Goal: Task Accomplishment & Management: Manage account settings

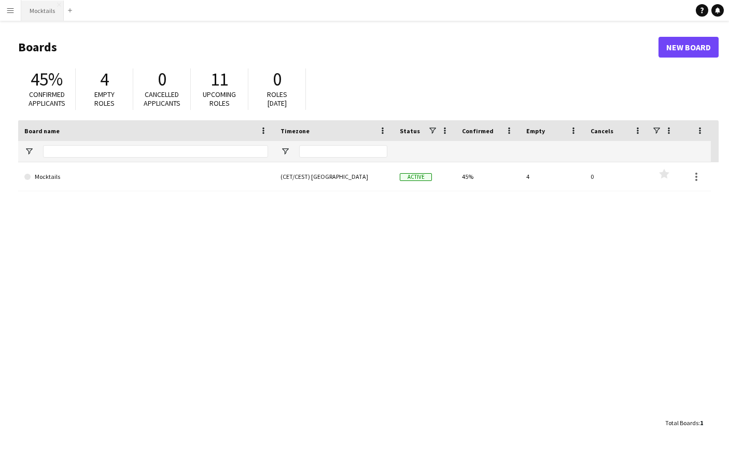
click at [34, 7] on button "Mocktails Close" at bounding box center [42, 11] width 43 height 20
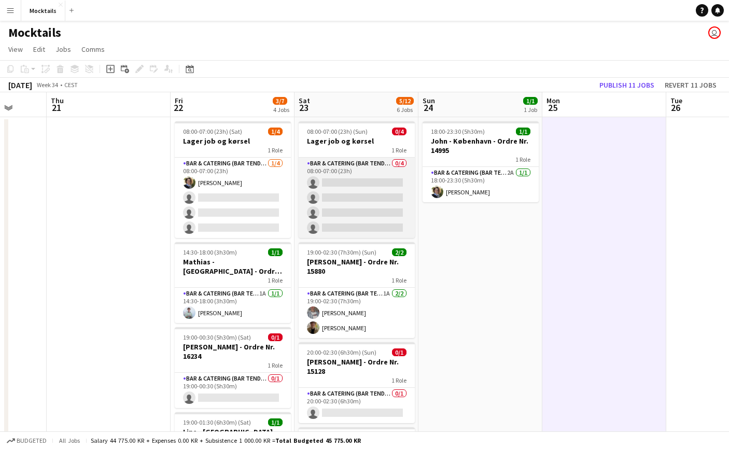
click at [359, 188] on app-card-role "Bar & Catering (Bar Tender) 0/4 08:00-07:00 (23h) single-neutral-actions single…" at bounding box center [357, 198] width 116 height 80
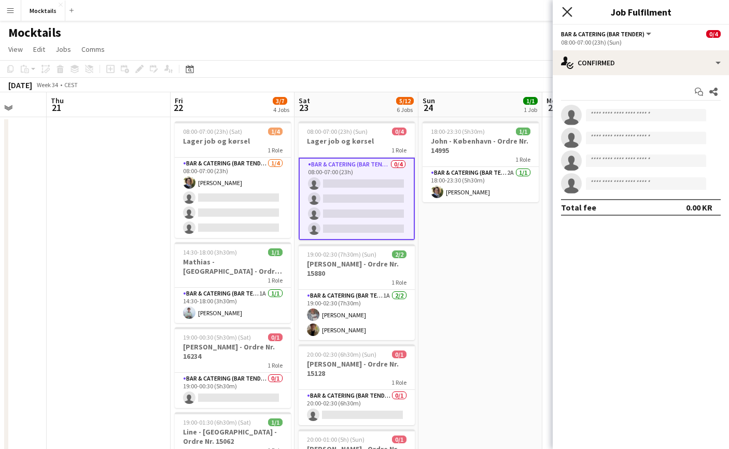
click at [567, 13] on icon "Close pop-in" at bounding box center [567, 12] width 10 height 10
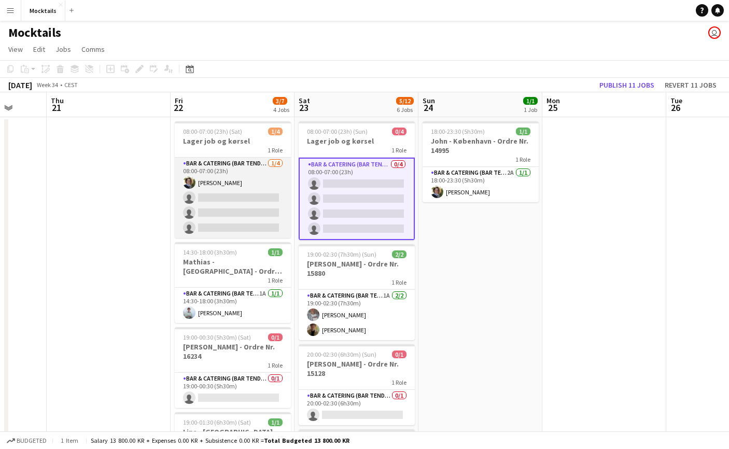
click at [247, 185] on app-card-role "Bar & Catering (Bar Tender) [DATE] 08:00-07:00 (23h) [PERSON_NAME] single-neutr…" at bounding box center [233, 198] width 116 height 80
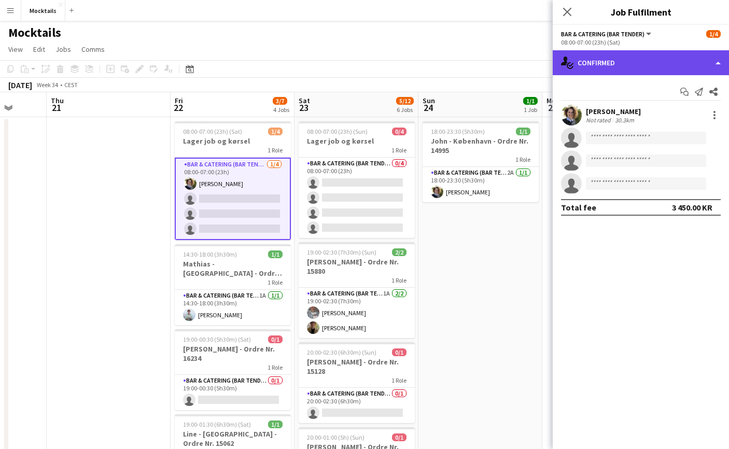
click at [634, 67] on div "single-neutral-actions-check-2 Confirmed" at bounding box center [641, 62] width 176 height 25
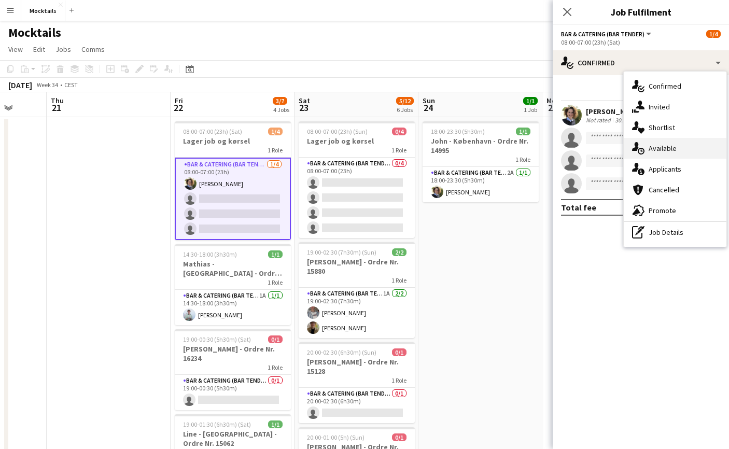
click at [670, 153] on div "single-neutral-actions-upload Available" at bounding box center [675, 148] width 103 height 21
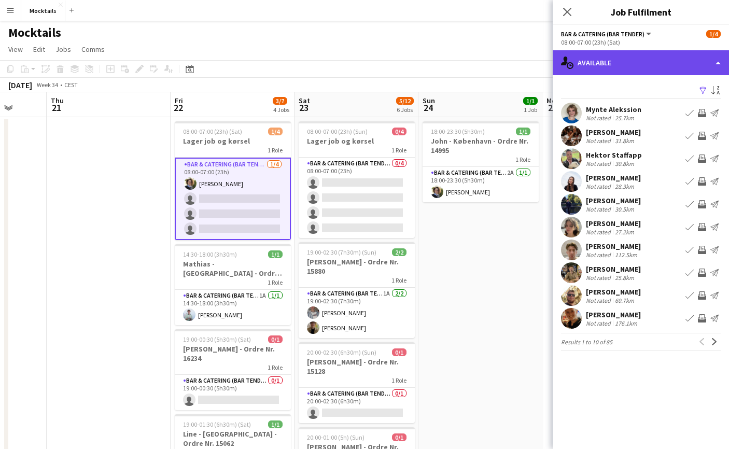
click at [607, 64] on div "single-neutral-actions-upload Available" at bounding box center [641, 62] width 176 height 25
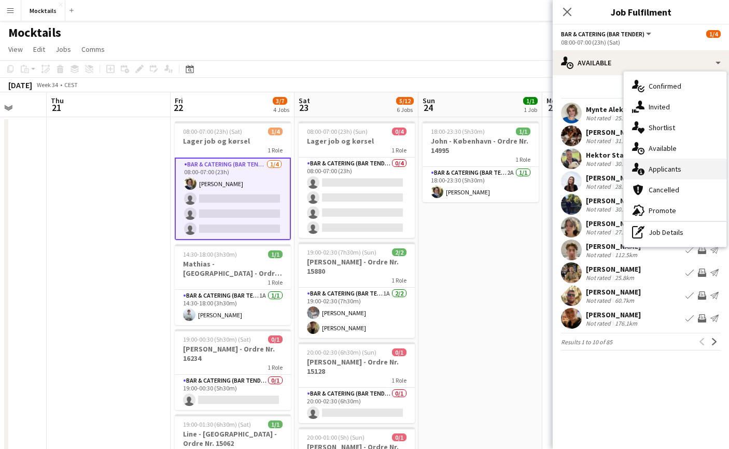
click at [655, 166] on div "single-neutral-actions-information Applicants" at bounding box center [675, 169] width 103 height 21
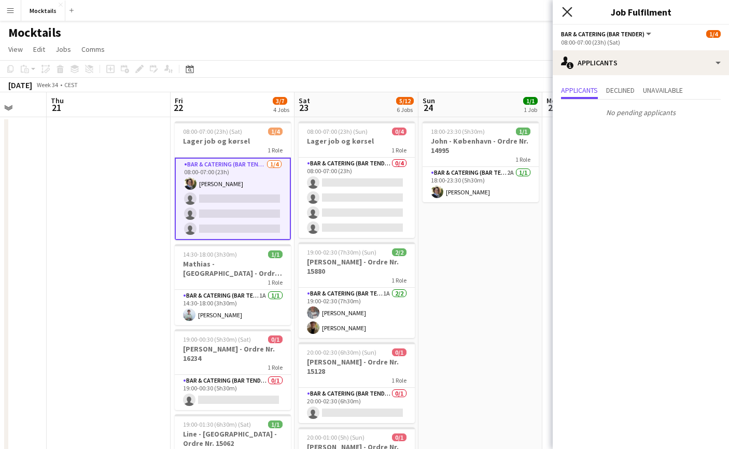
click at [566, 12] on icon "Close pop-in" at bounding box center [567, 12] width 10 height 10
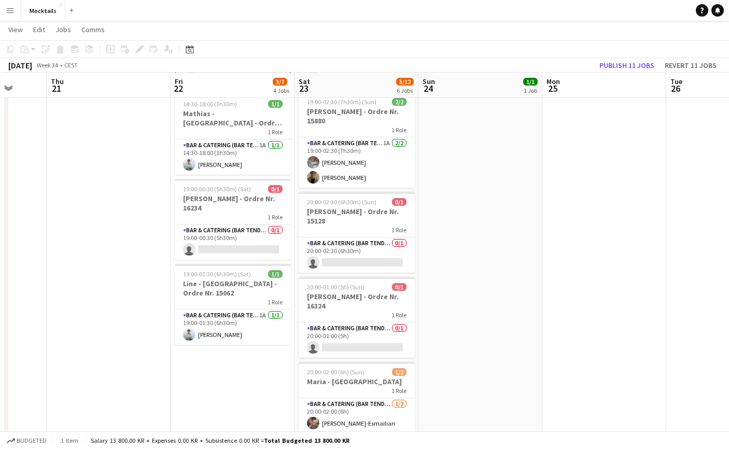
scroll to position [150, 0]
click at [244, 224] on app-card-role "Bar & Catering (Bar Tender) 0/1 19:00-00:30 (5h30m) single-neutral-actions" at bounding box center [233, 241] width 116 height 35
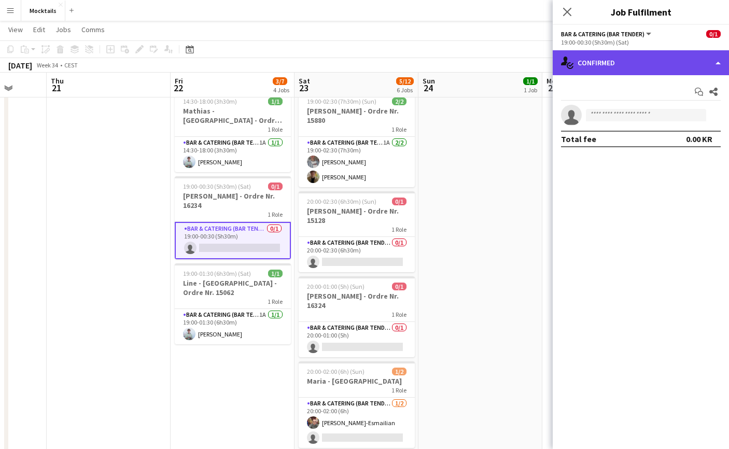
click at [583, 63] on div "single-neutral-actions-check-2 Confirmed" at bounding box center [641, 62] width 176 height 25
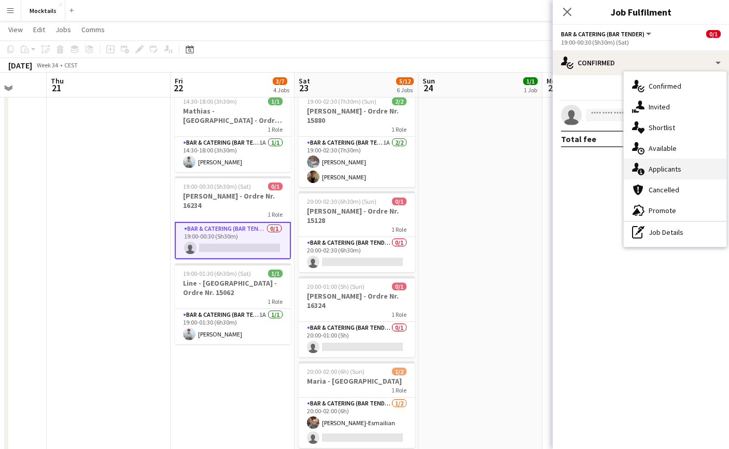
click at [649, 175] on div "single-neutral-actions-information Applicants" at bounding box center [675, 169] width 103 height 21
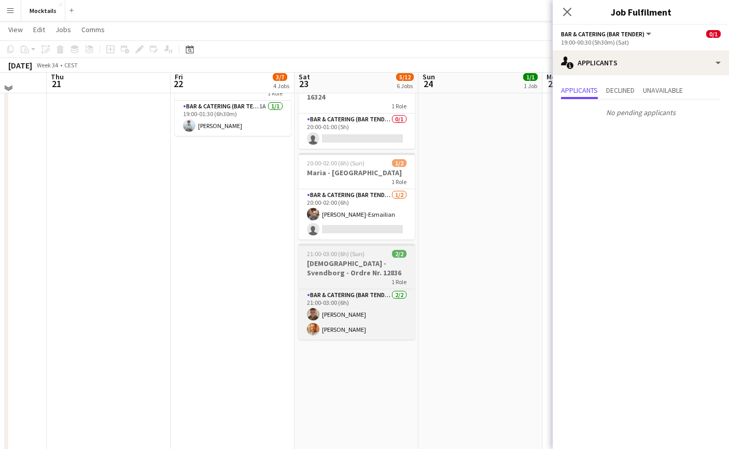
scroll to position [354, 0]
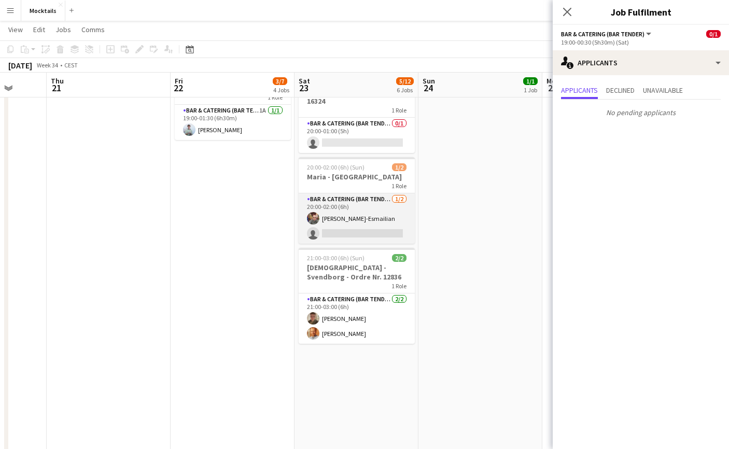
click at [368, 225] on app-card-role "Bar & Catering (Bar Tender) [DATE] 20:00-02:00 (6h) [PERSON_NAME]-Esmailian sin…" at bounding box center [357, 218] width 116 height 50
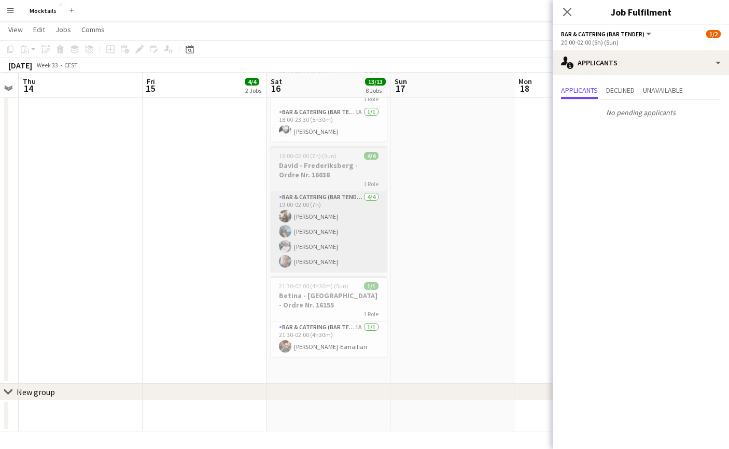
scroll to position [515, 0]
click at [336, 236] on app-card-role "Bar & Catering (Bar Tender) [DATE] 19:00-02:00 (7h) [PERSON_NAME] [PERSON_NAME]…" at bounding box center [329, 231] width 116 height 80
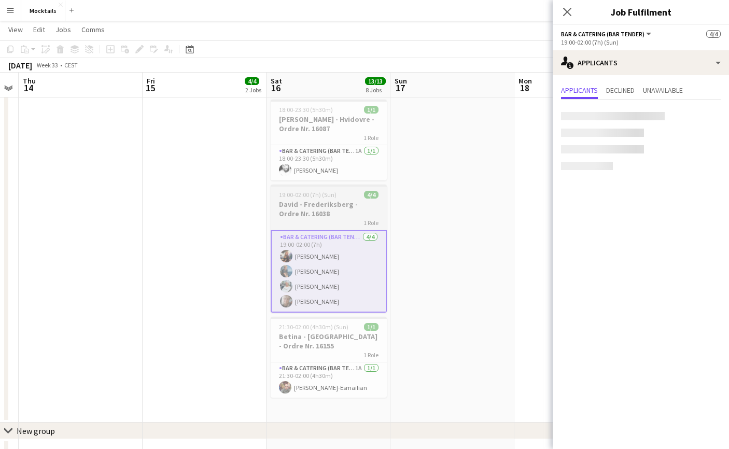
scroll to position [469, 0]
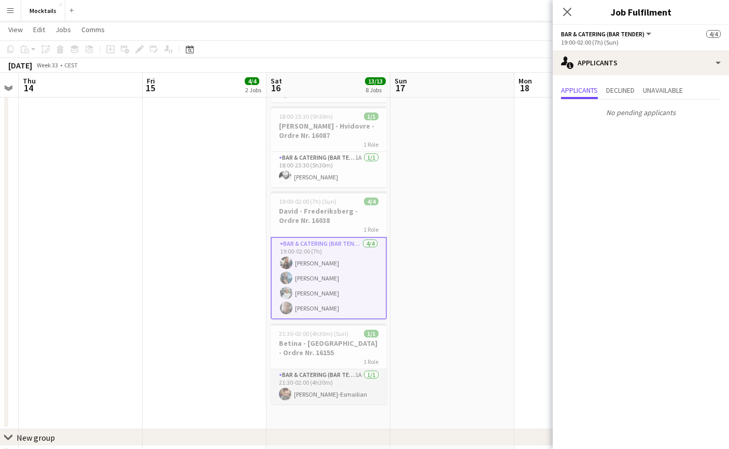
click at [334, 378] on app-card-role "Bar & Catering (Bar Tender) 1A [DATE] 21:30-02:00 (4h30m) [PERSON_NAME]-Esmaili…" at bounding box center [329, 386] width 116 height 35
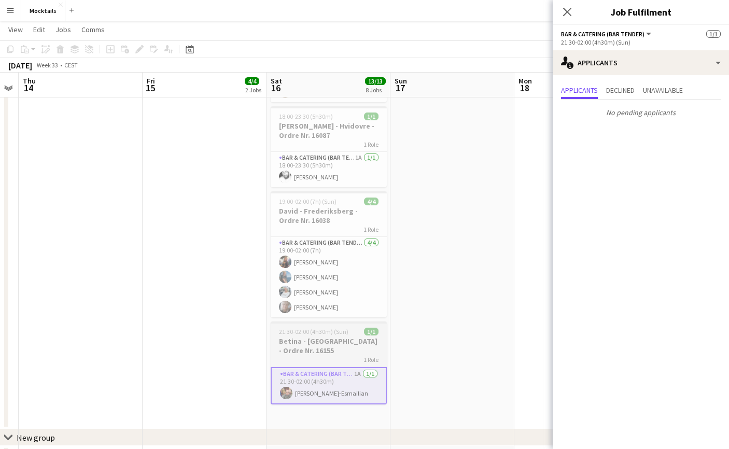
click at [331, 356] on div "1 Role" at bounding box center [329, 359] width 116 height 8
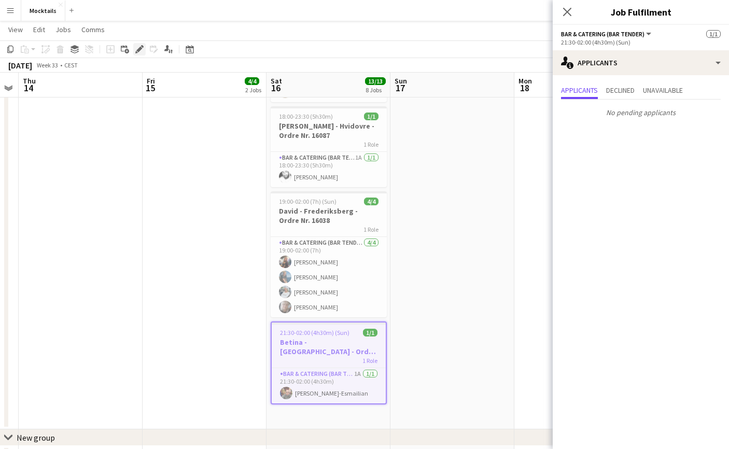
click at [138, 50] on icon at bounding box center [139, 50] width 6 height 6
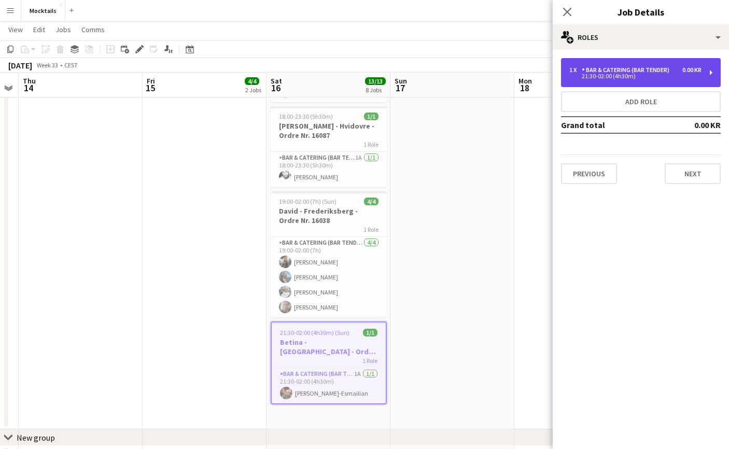
click at [659, 73] on div "Bar & Catering (Bar Tender)" at bounding box center [628, 69] width 92 height 7
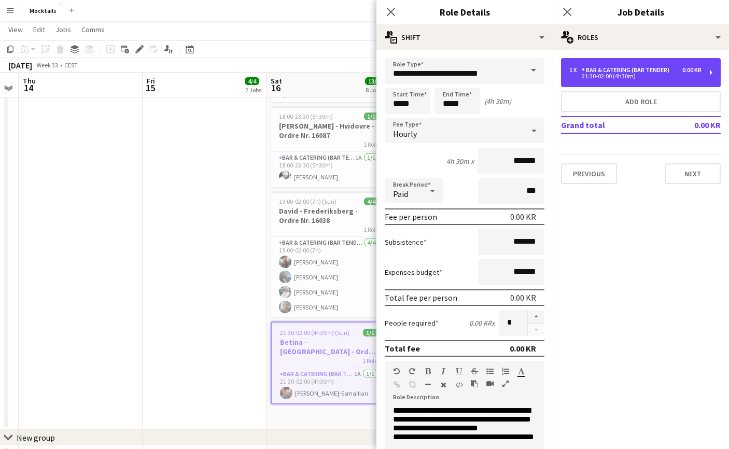
scroll to position [50, 0]
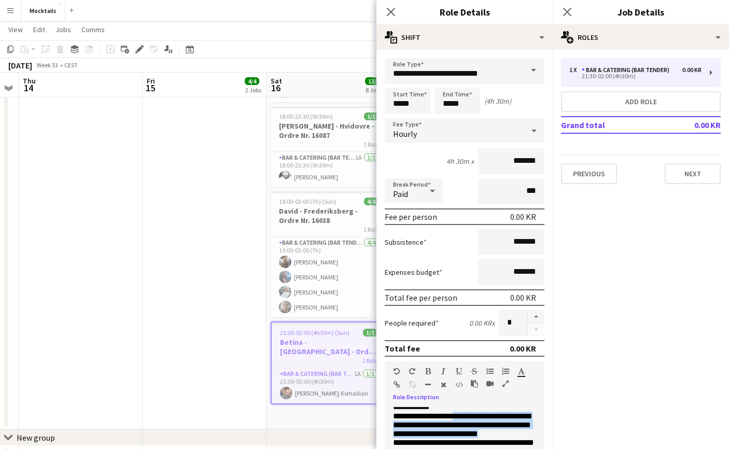
drag, startPoint x: 467, startPoint y: 415, endPoint x: 508, endPoint y: 440, distance: 48.4
click at [508, 438] on p "**********" at bounding box center [464, 425] width 143 height 26
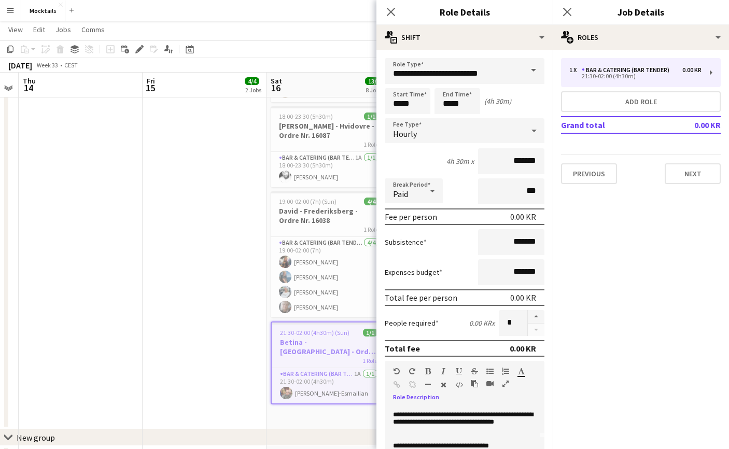
scroll to position [82, 0]
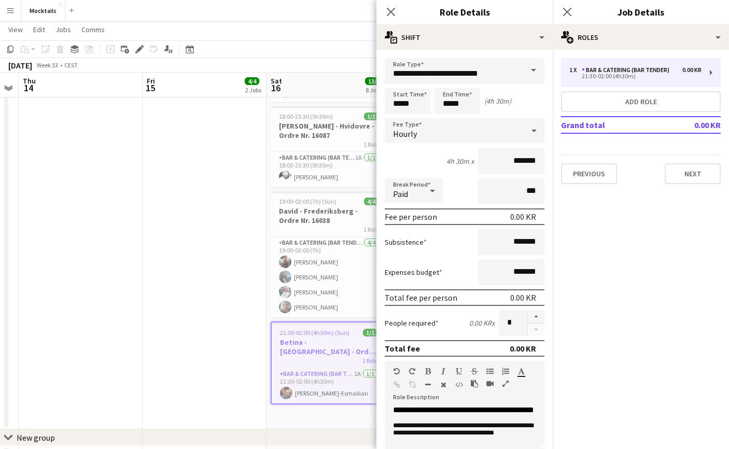
click at [600, 402] on mat-expansion-panel "pencil3 General details 1 x Bar & Catering (Bar Tender) 0.00 KR 21:30-02:00 (4h…" at bounding box center [641, 249] width 176 height 399
click at [391, 10] on icon "Close pop-in" at bounding box center [391, 12] width 10 height 10
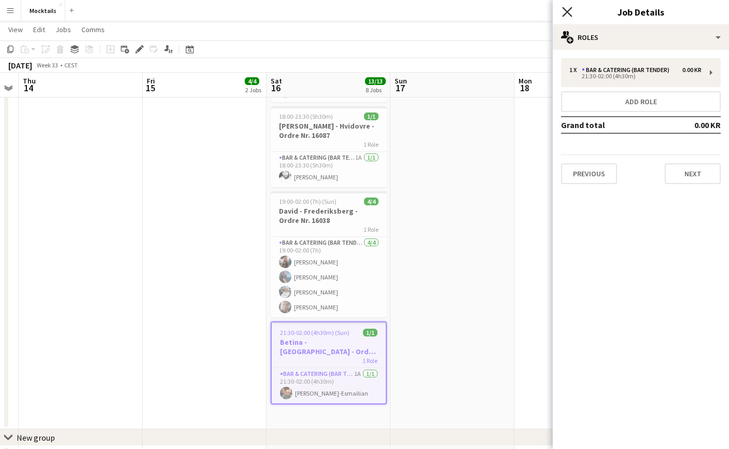
click at [569, 11] on icon "Close pop-in" at bounding box center [567, 12] width 10 height 10
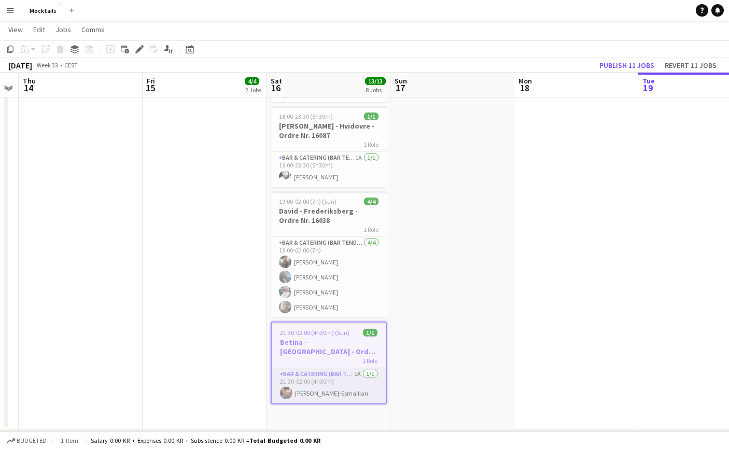
click at [333, 376] on app-card-role "Bar & Catering (Bar Tender) 1A [DATE] 21:30-02:00 (4h30m) [PERSON_NAME]-Esmaili…" at bounding box center [329, 385] width 114 height 35
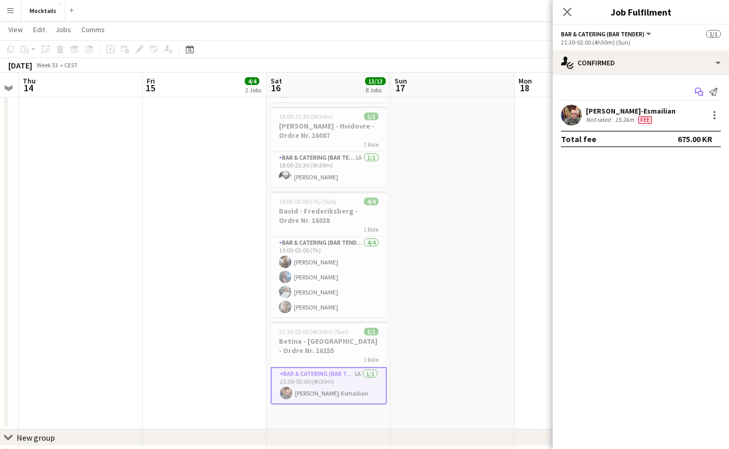
click at [702, 90] on icon "Start chat" at bounding box center [699, 92] width 8 height 8
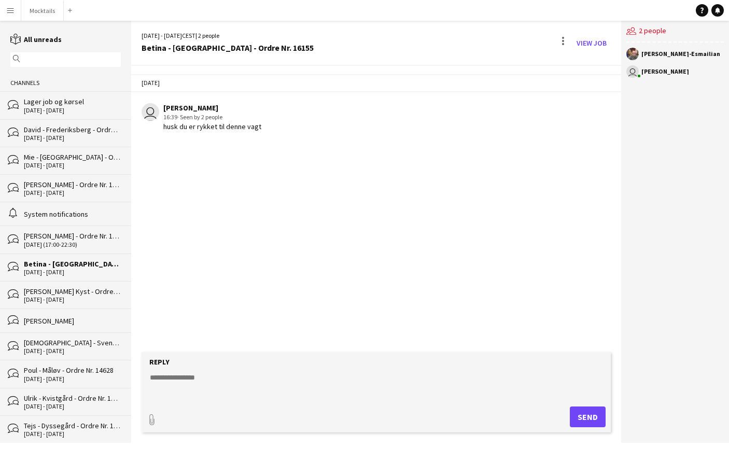
click at [317, 334] on div "[DATE] user [PERSON_NAME] 16:39 · Seen by 2 people husk du er rykket til denne …" at bounding box center [376, 209] width 490 height 286
click at [261, 380] on textarea at bounding box center [378, 385] width 459 height 27
paste textarea "**********"
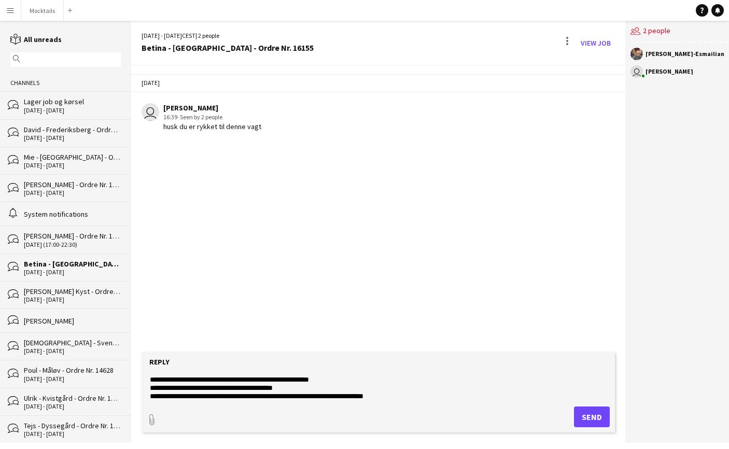
scroll to position [8, 0]
type textarea "**********"
click at [580, 414] on button "Send" at bounding box center [592, 416] width 36 height 21
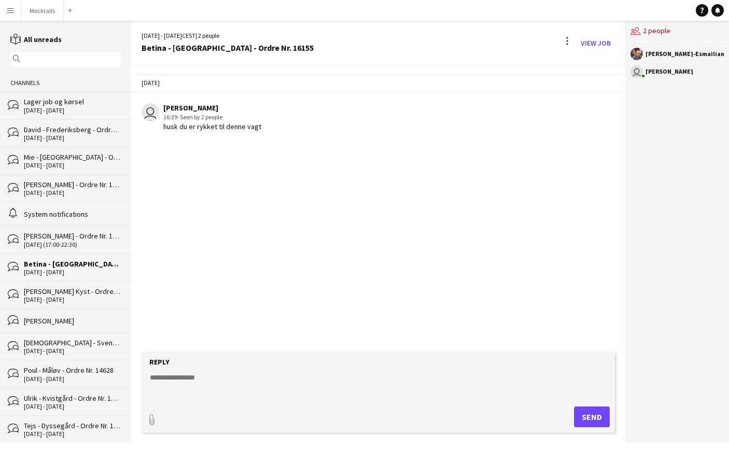
scroll to position [0, 0]
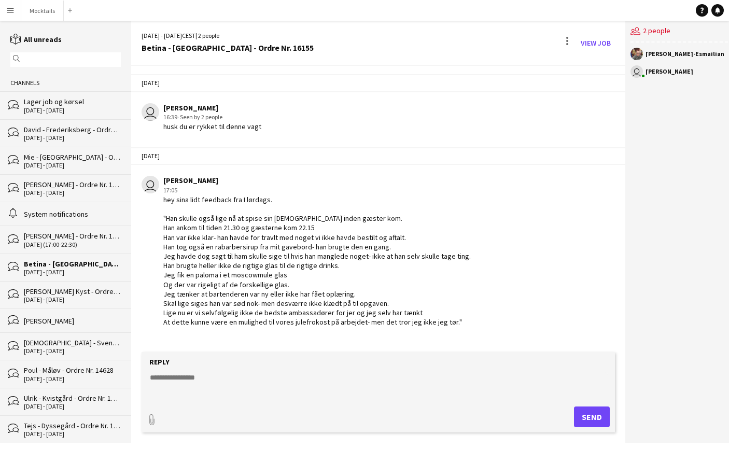
click at [232, 384] on textarea at bounding box center [378, 385] width 459 height 27
click at [301, 395] on textarea at bounding box center [378, 385] width 459 height 27
paste textarea "**********"
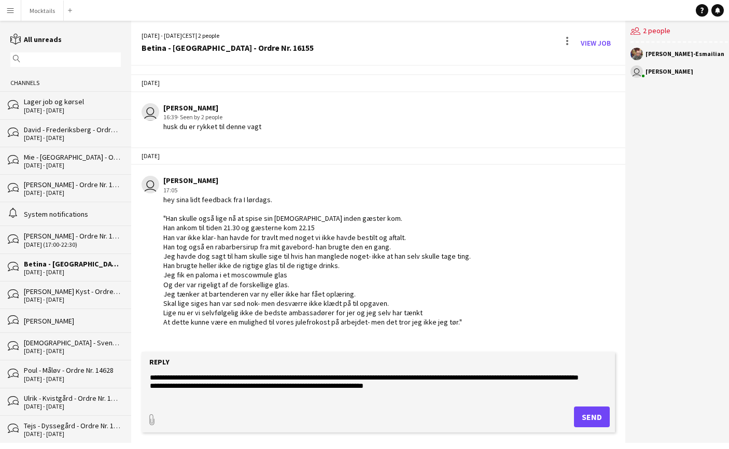
scroll to position [16, 0]
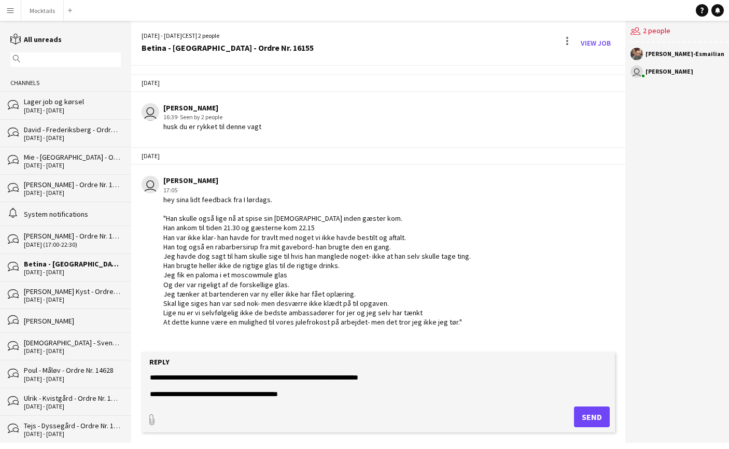
type textarea "**********"
click at [593, 415] on button "Send" at bounding box center [592, 416] width 36 height 21
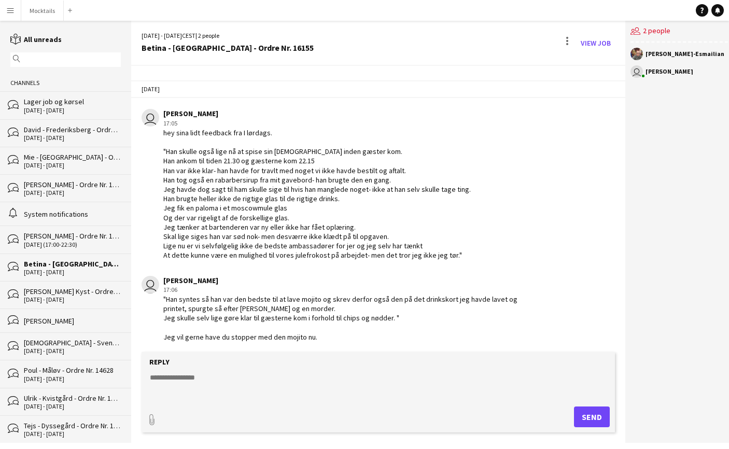
scroll to position [66, 0]
drag, startPoint x: 266, startPoint y: 336, endPoint x: 346, endPoint y: 336, distance: 79.8
click at [346, 336] on div ""Han syntes så han var den bedste til at lave mojito og skrev derfor også den p…" at bounding box center [350, 318] width 374 height 47
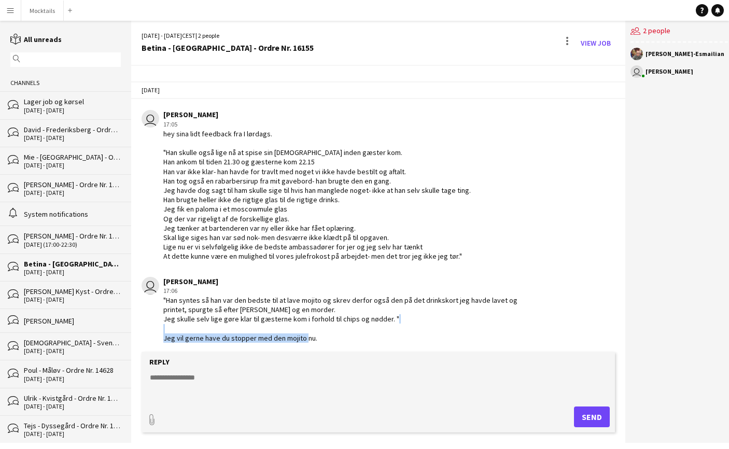
drag, startPoint x: 166, startPoint y: 339, endPoint x: 334, endPoint y: 337, distance: 168.0
click at [334, 337] on div ""Han syntes så han var den bedste til at lave mojito og skrev derfor også den p…" at bounding box center [350, 318] width 374 height 47
click at [45, 11] on button "Mocktails Close" at bounding box center [42, 11] width 43 height 20
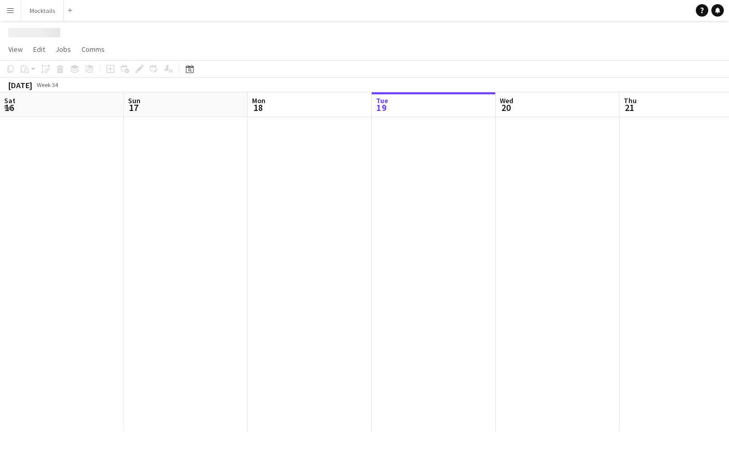
scroll to position [0, 248]
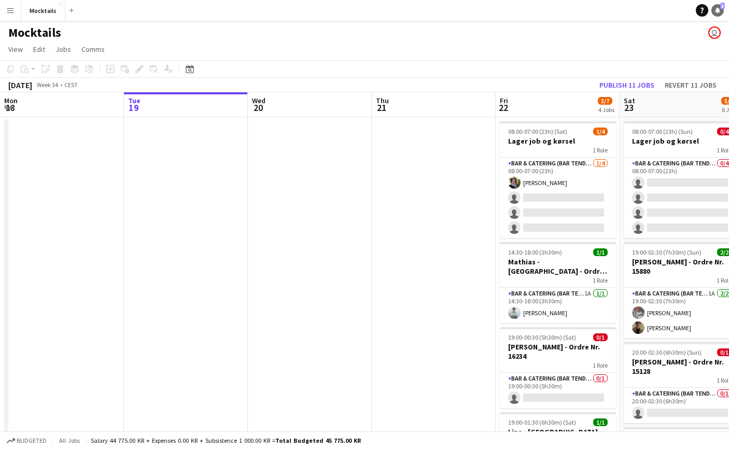
click at [716, 14] on link "Notifications 3" at bounding box center [717, 10] width 12 height 12
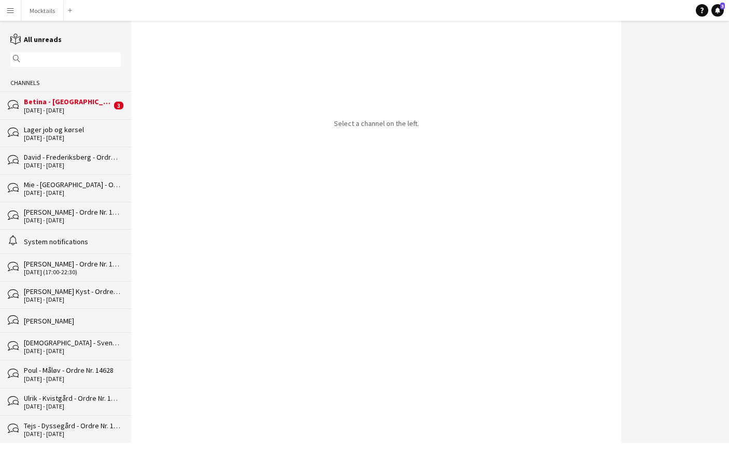
click at [68, 111] on div "[DATE] - [DATE]" at bounding box center [68, 110] width 88 height 7
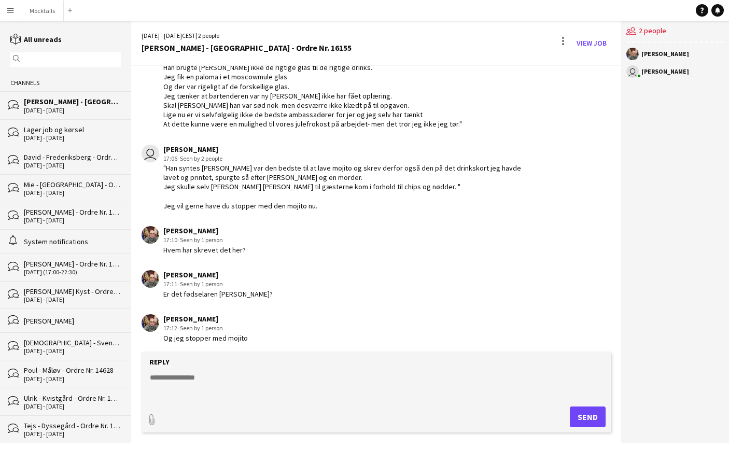
click at [254, 376] on textarea at bounding box center [378, 385] width 459 height 27
type textarea "**********"
click at [585, 419] on button "Send" at bounding box center [588, 416] width 36 height 21
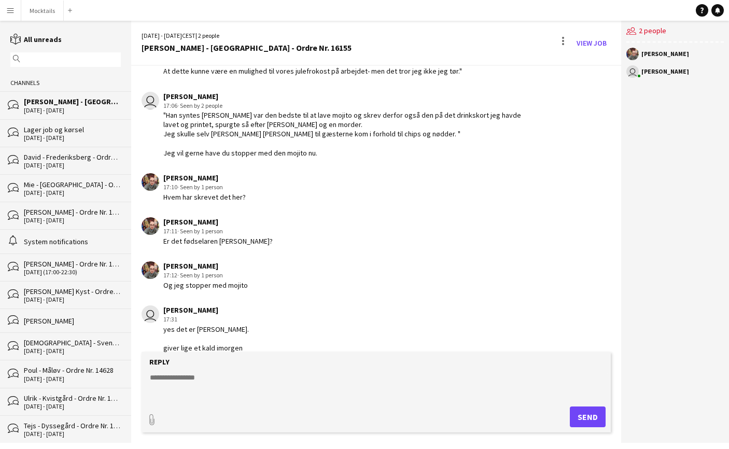
click at [267, 385] on textarea at bounding box center [378, 385] width 459 height 27
type textarea "****"
click at [596, 416] on button "Send" at bounding box center [588, 416] width 36 height 21
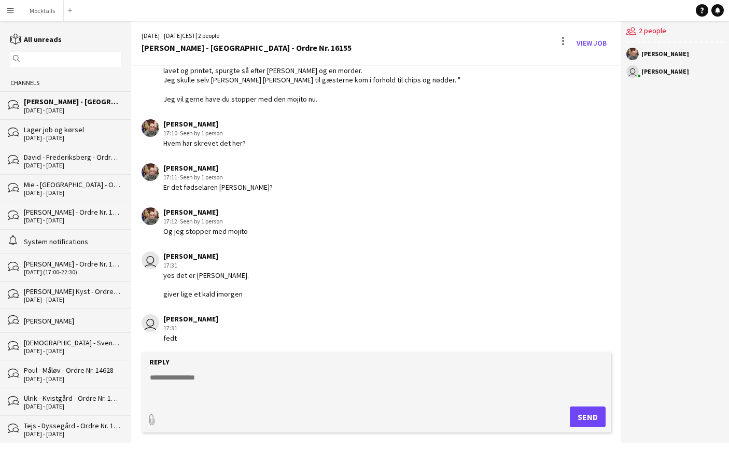
scroll to position [304, 0]
click at [49, 15] on button "Mocktails Close" at bounding box center [42, 11] width 43 height 20
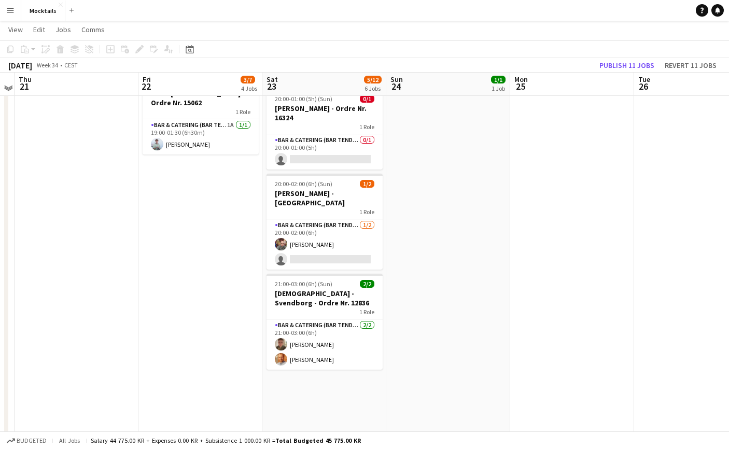
scroll to position [336, 0]
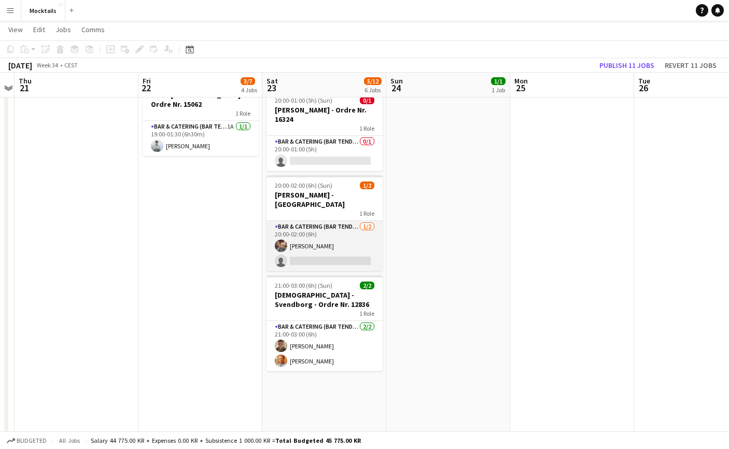
click at [344, 225] on app-card-role "Bar & Catering (Bar Tender) [DATE] 20:00-02:00 (6h) [PERSON_NAME]-Esmailian sin…" at bounding box center [324, 246] width 116 height 50
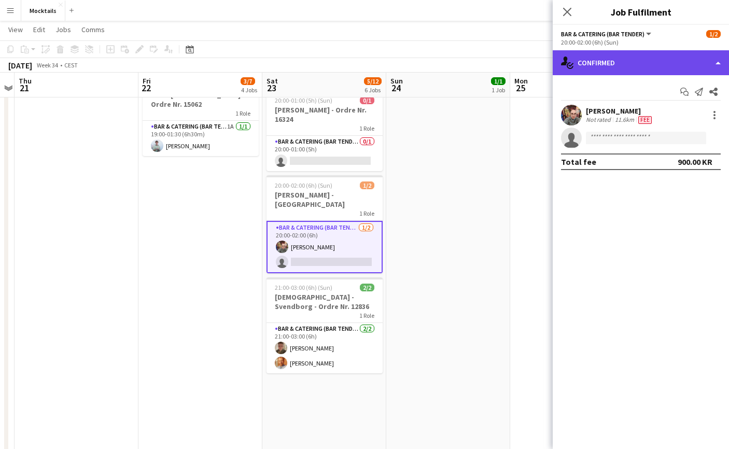
click at [609, 60] on div "single-neutral-actions-check-2 Confirmed" at bounding box center [641, 62] width 176 height 25
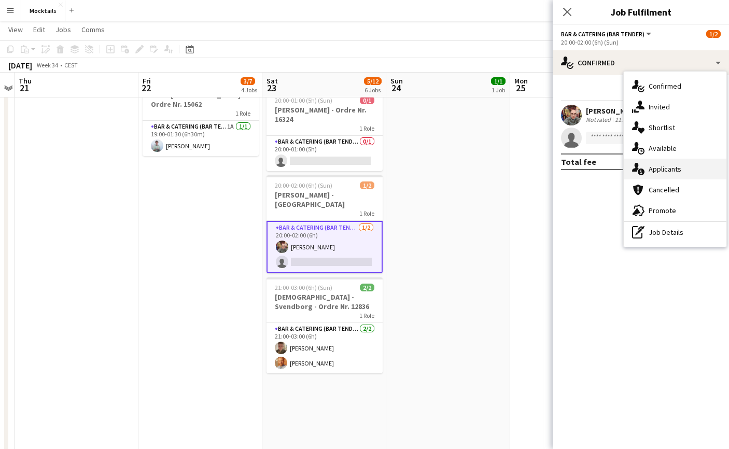
click at [667, 173] on div "single-neutral-actions-information Applicants" at bounding box center [675, 169] width 103 height 21
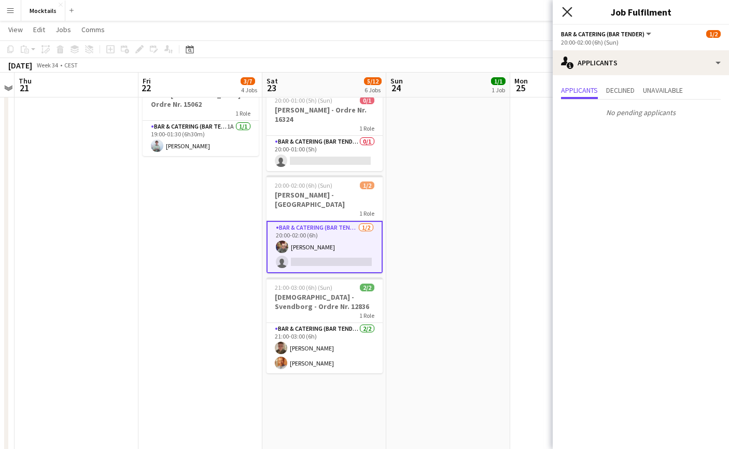
click at [564, 12] on icon "Close pop-in" at bounding box center [567, 12] width 10 height 10
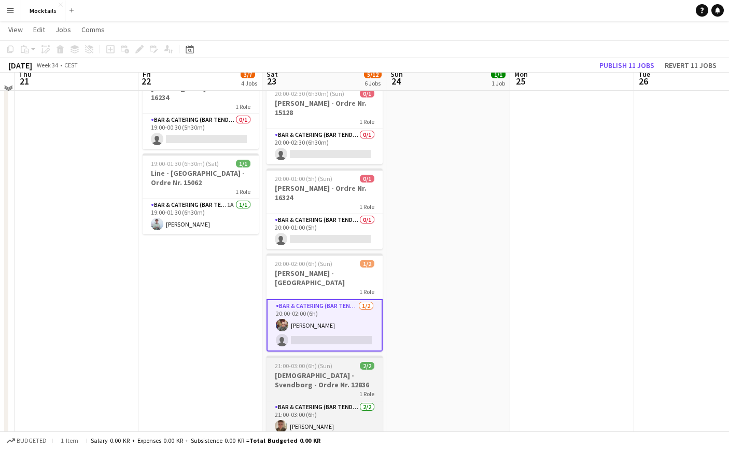
scroll to position [251, 0]
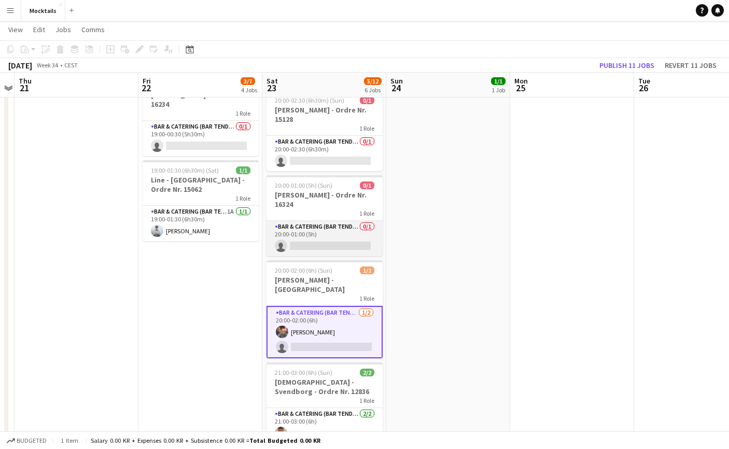
click at [315, 237] on app-card-role "Bar & Catering (Bar Tender) 0/1 20:00-01:00 (5h) single-neutral-actions" at bounding box center [324, 238] width 116 height 35
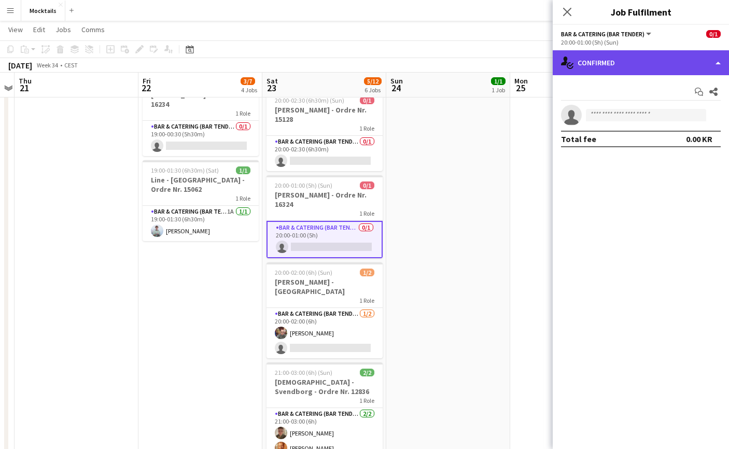
click at [637, 62] on div "single-neutral-actions-check-2 Confirmed" at bounding box center [641, 62] width 176 height 25
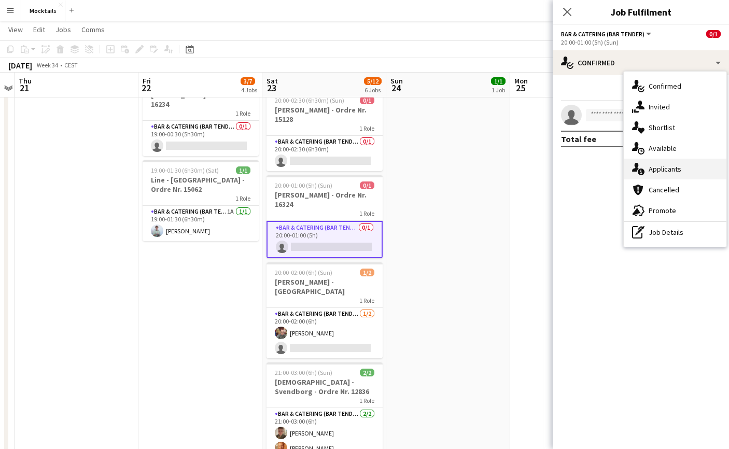
click at [680, 172] on div "single-neutral-actions-information Applicants" at bounding box center [675, 169] width 103 height 21
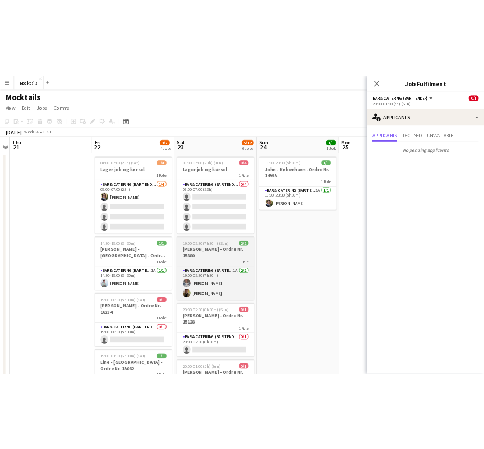
scroll to position [0, 0]
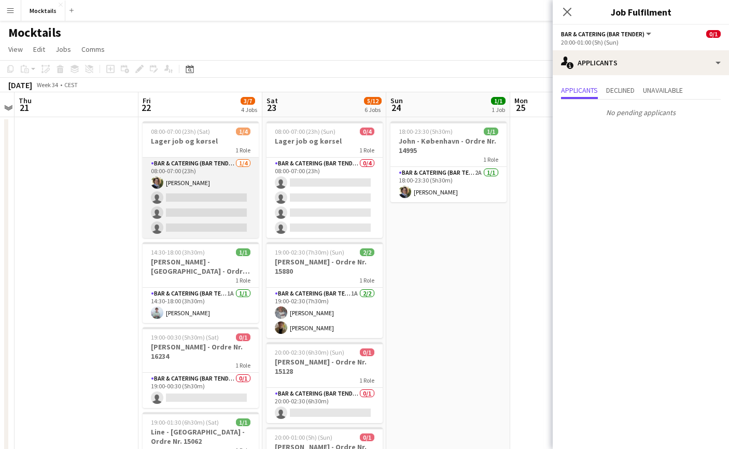
click at [222, 203] on app-card-role "Bar & Catering (Bar Tender) [DATE] 08:00-07:00 (23h) [PERSON_NAME] single-neutr…" at bounding box center [201, 198] width 116 height 80
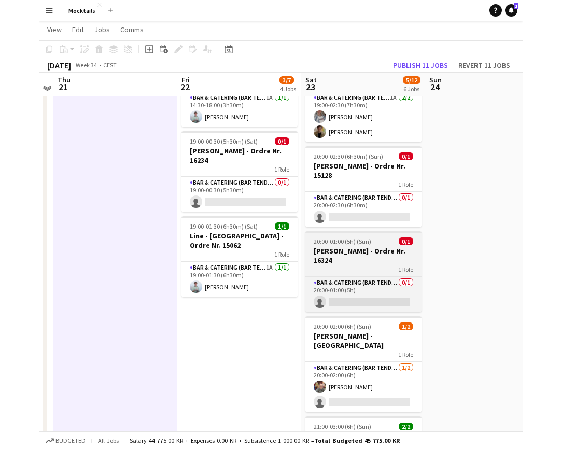
scroll to position [194, 0]
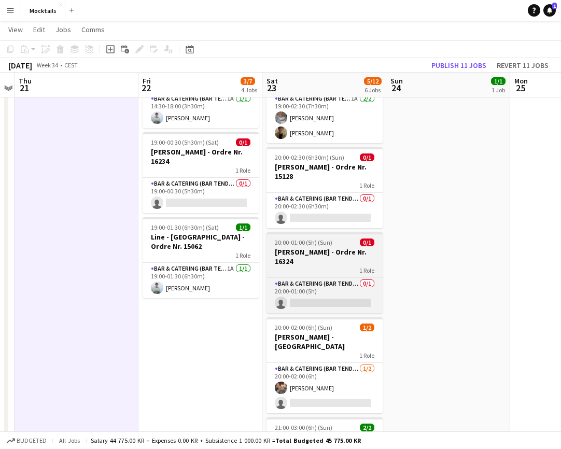
click at [310, 265] on h3 "[PERSON_NAME] - Ordre Nr. 16324" at bounding box center [324, 256] width 116 height 19
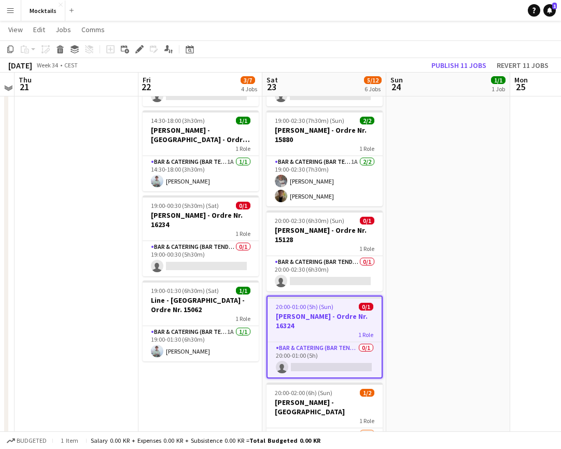
scroll to position [130, 0]
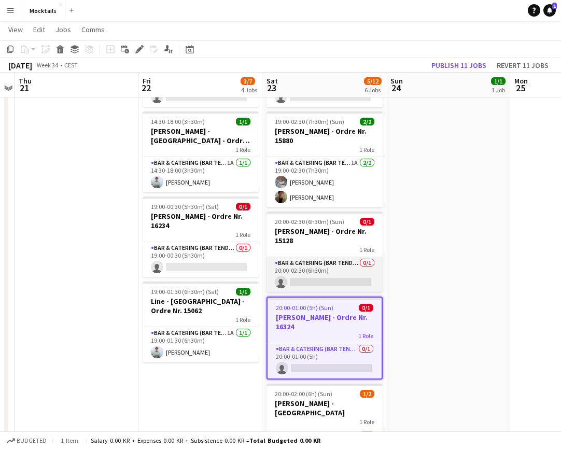
click at [334, 266] on app-card-role "Bar & Catering (Bar Tender) 0/1 20:00-02:30 (6h30m) single-neutral-actions" at bounding box center [324, 274] width 116 height 35
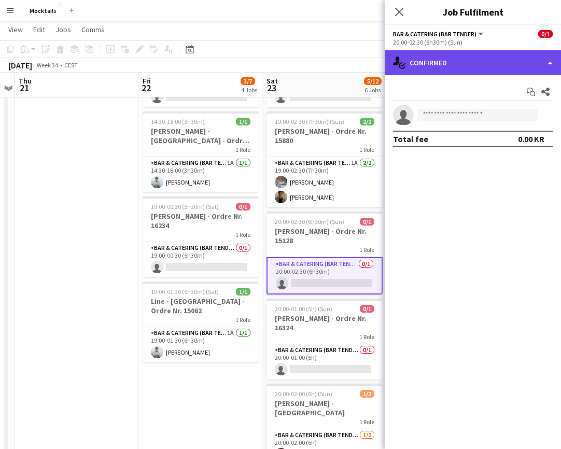
click at [482, 63] on div "single-neutral-actions-check-2 Confirmed" at bounding box center [473, 62] width 176 height 25
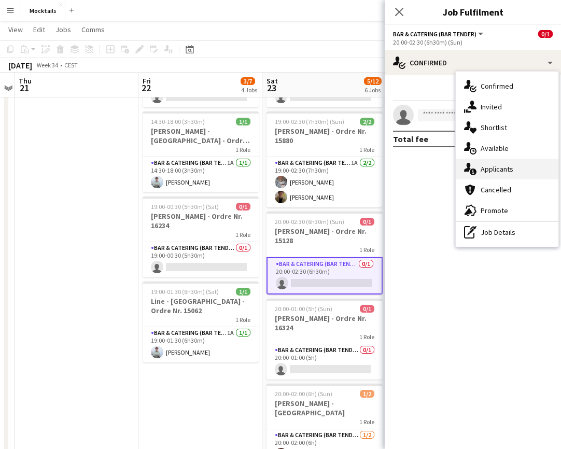
click at [504, 167] on div "single-neutral-actions-information Applicants" at bounding box center [507, 169] width 103 height 21
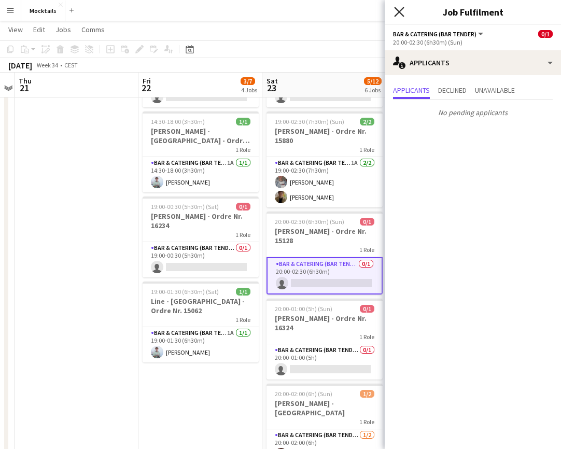
click at [402, 13] on icon "Close pop-in" at bounding box center [399, 12] width 10 height 10
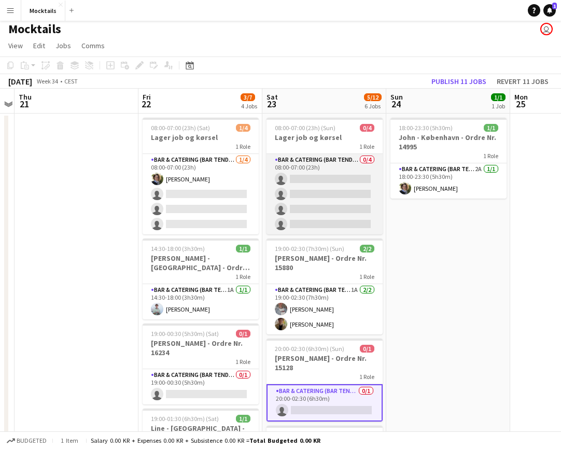
scroll to position [0, 0]
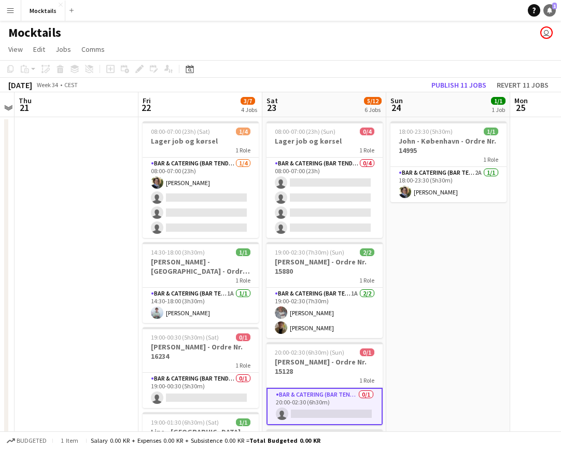
click at [552, 11] on icon "Notifications" at bounding box center [549, 10] width 6 height 6
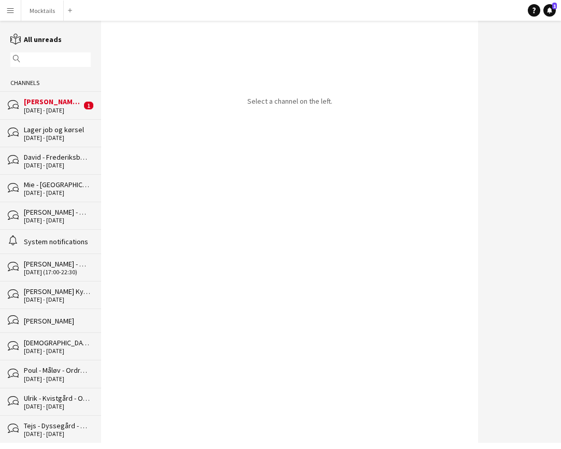
click at [61, 103] on div "Betina - [GEOGRAPHIC_DATA] - Ordre Nr. 16155" at bounding box center [53, 101] width 58 height 9
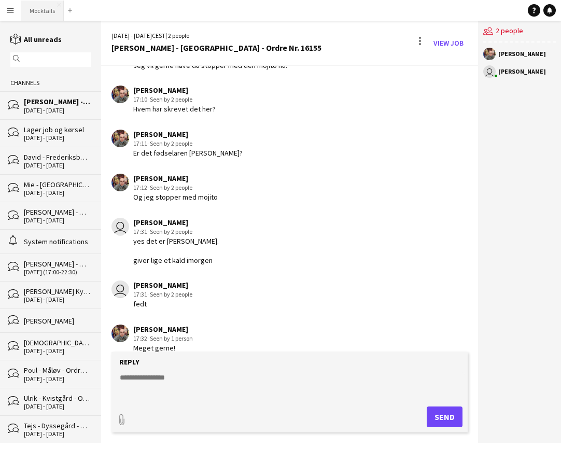
click at [48, 13] on button "Mocktails Close" at bounding box center [42, 11] width 43 height 20
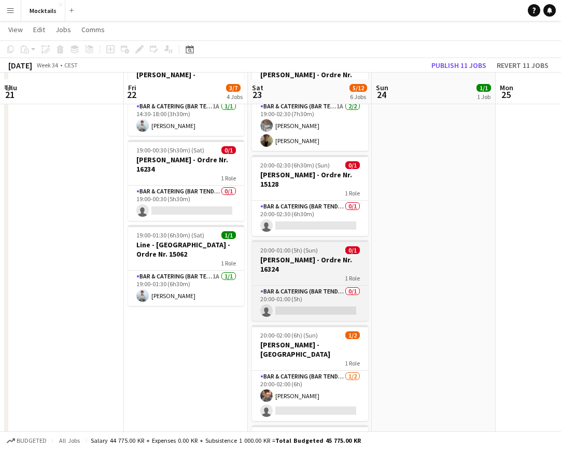
scroll to position [193, 0]
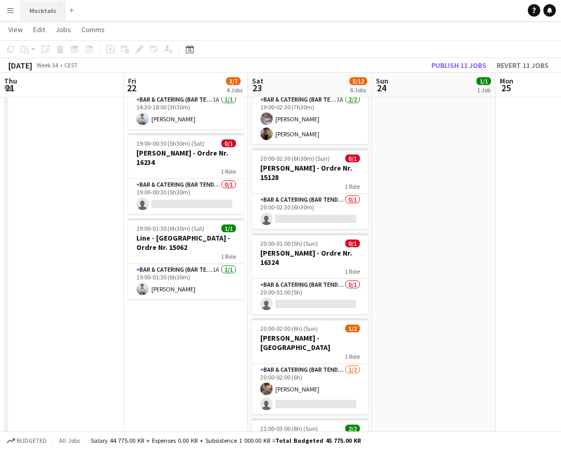
click at [35, 17] on button "Mocktails Close" at bounding box center [43, 11] width 44 height 20
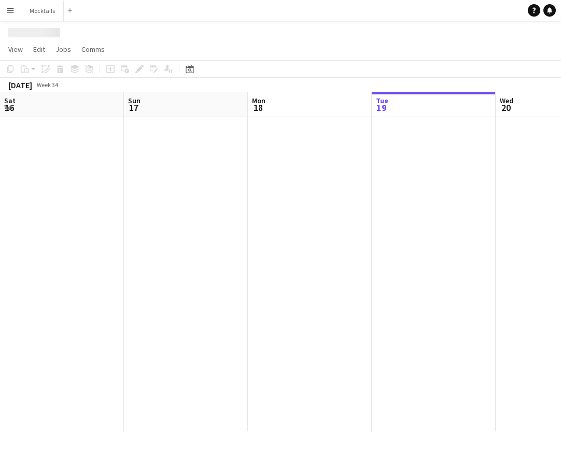
scroll to position [0, 248]
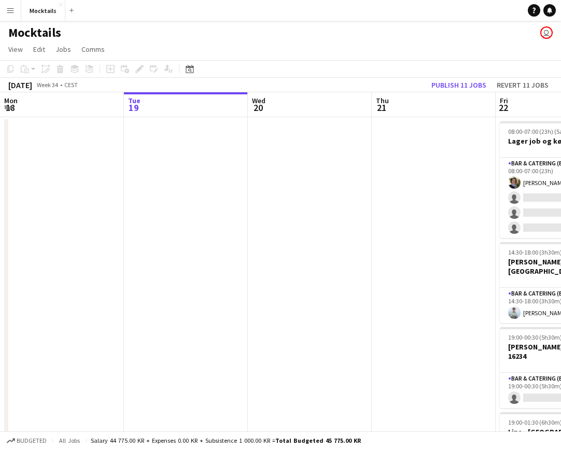
click at [10, 16] on button "Menu" at bounding box center [10, 10] width 21 height 21
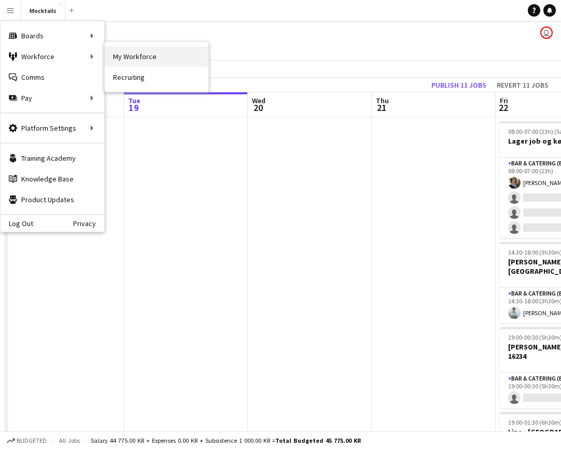
click at [129, 56] on link "My Workforce" at bounding box center [157, 56] width 104 height 21
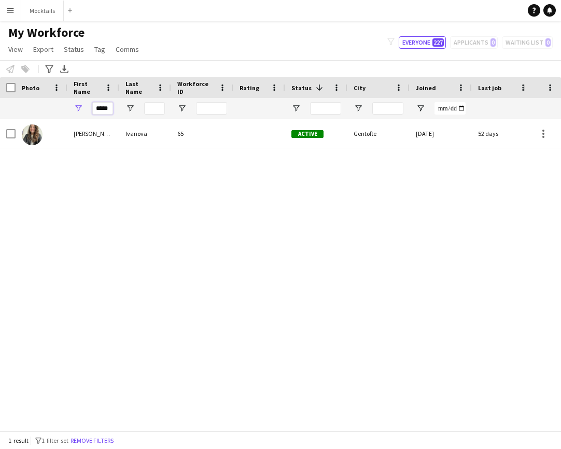
click at [104, 112] on input "*****" at bounding box center [102, 108] width 21 height 12
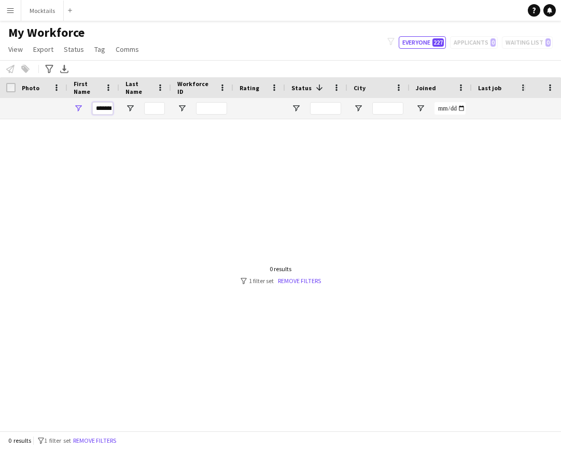
click at [105, 109] on input "*******" at bounding box center [102, 108] width 21 height 12
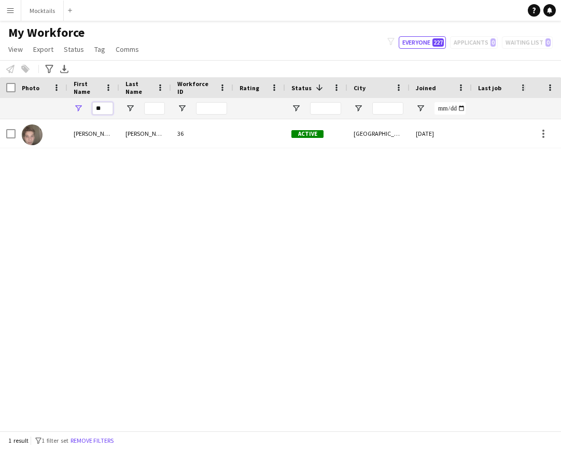
type input "*"
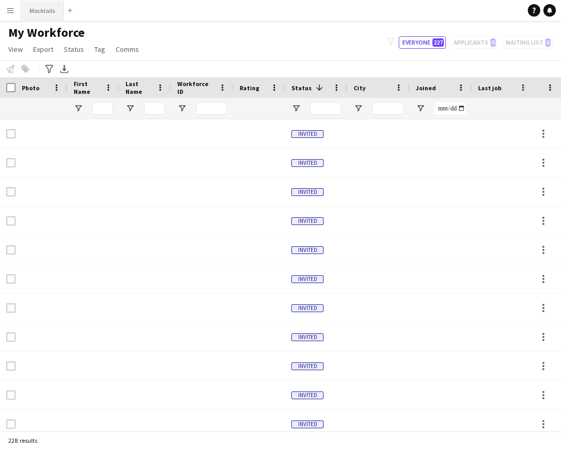
click at [37, 9] on button "Mocktails Close" at bounding box center [42, 11] width 43 height 20
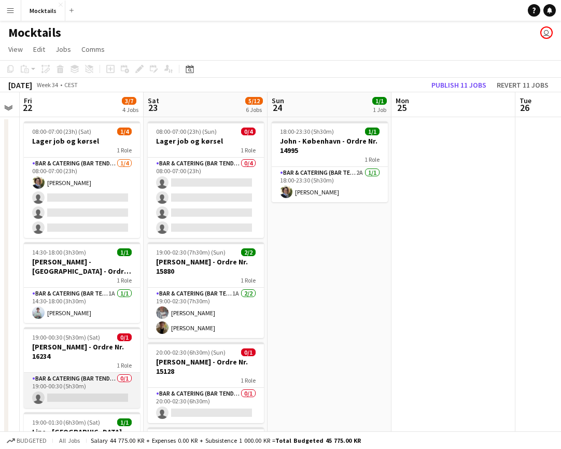
click at [66, 376] on app-card-role "Bar & Catering (Bar Tender) 0/1 19:00-00:30 (5h30m) single-neutral-actions" at bounding box center [82, 390] width 116 height 35
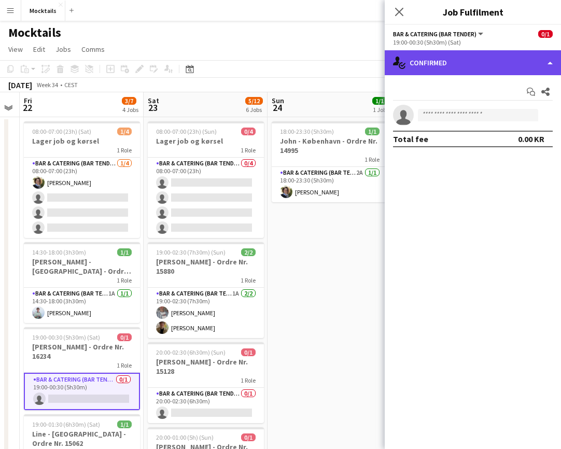
click at [471, 53] on div "single-neutral-actions-check-2 Confirmed" at bounding box center [473, 62] width 176 height 25
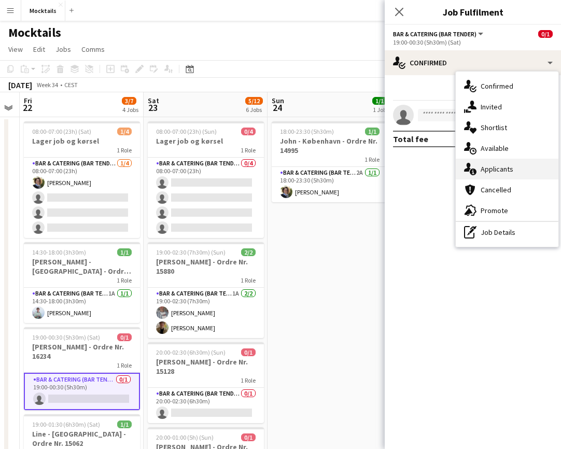
click at [511, 166] on div "single-neutral-actions-information Applicants" at bounding box center [507, 169] width 103 height 21
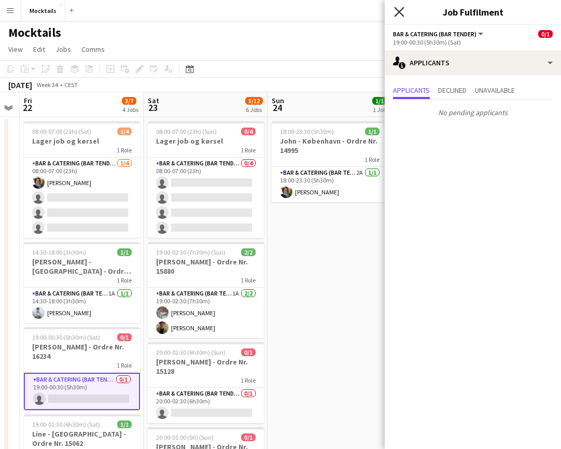
click at [398, 10] on icon at bounding box center [399, 12] width 10 height 10
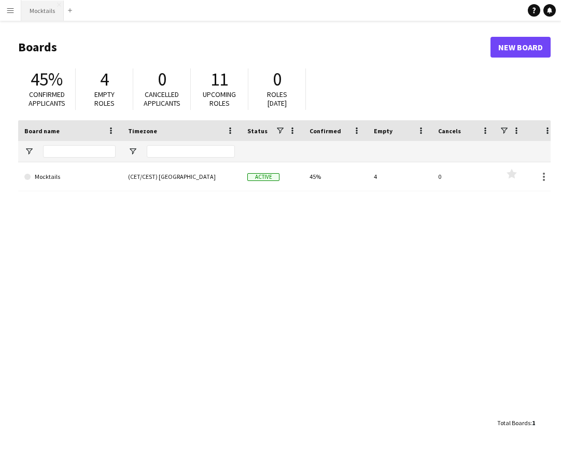
click at [49, 15] on button "Mocktails Close" at bounding box center [42, 11] width 43 height 20
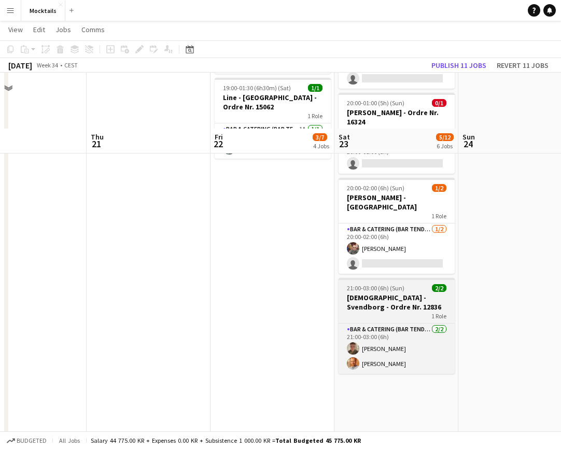
scroll to position [333, 0]
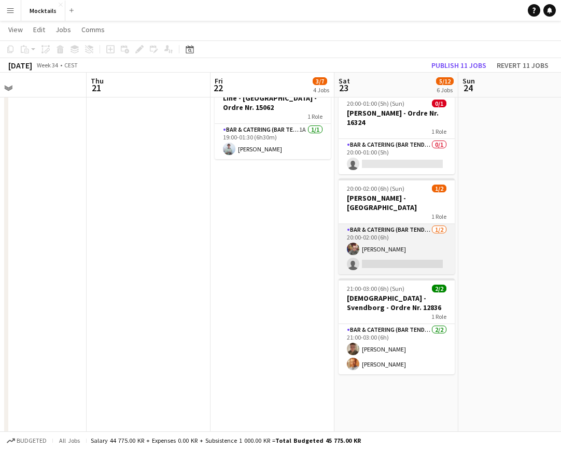
click at [392, 255] on app-card-role "Bar & Catering (Bar Tender) [DATE] 20:00-02:00 (6h) [PERSON_NAME] single-neutra…" at bounding box center [397, 249] width 116 height 50
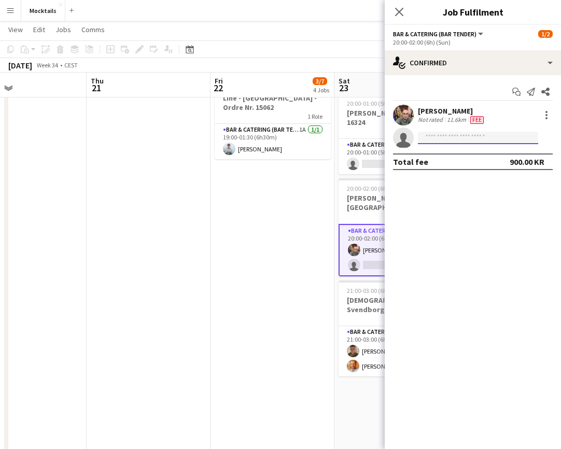
click at [470, 143] on input at bounding box center [478, 138] width 120 height 12
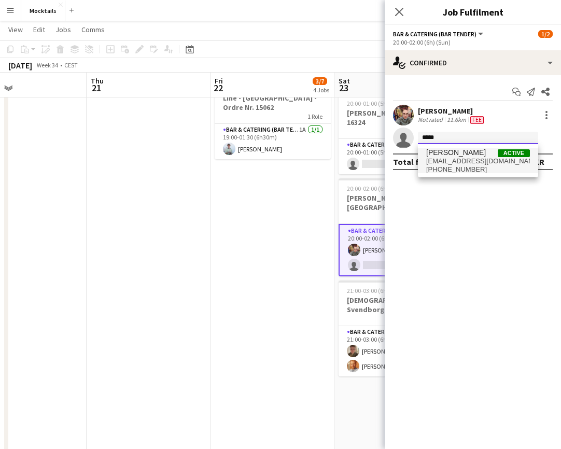
type input "*****"
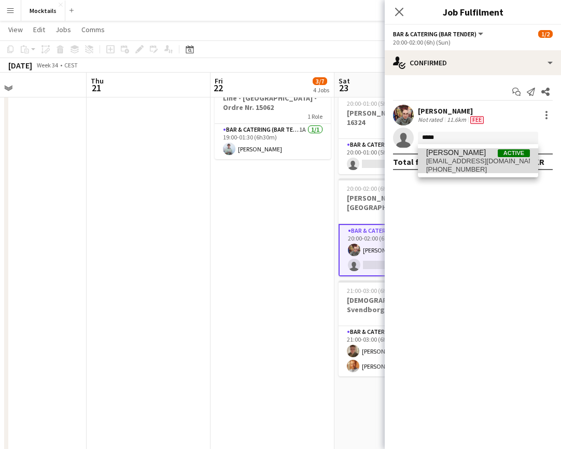
click at [451, 156] on span "Kevin Hansen" at bounding box center [456, 152] width 60 height 9
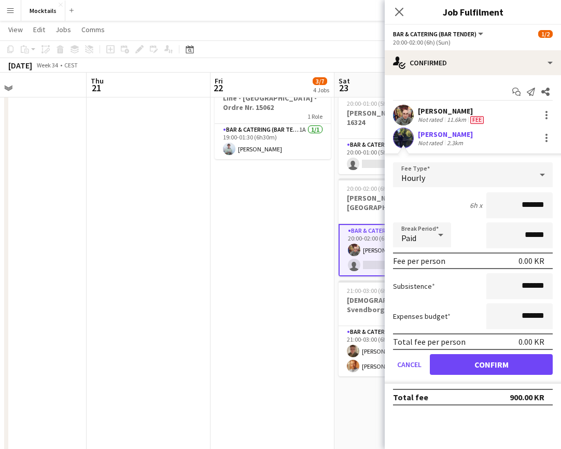
click at [525, 213] on input "*******" at bounding box center [519, 205] width 66 height 26
click at [525, 208] on input "*******" at bounding box center [519, 205] width 66 height 26
type input "****"
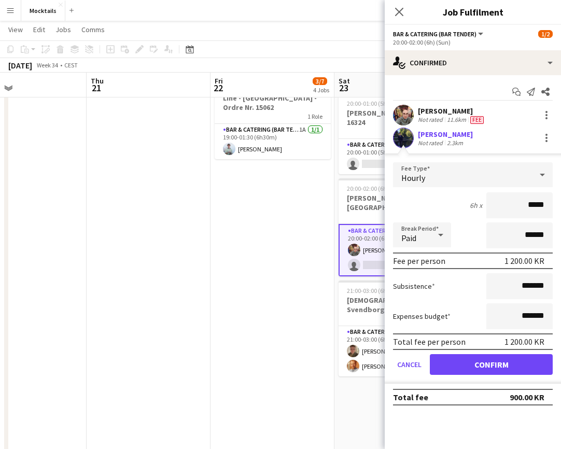
type input "****"
type input "******"
click at [510, 363] on button "Confirm" at bounding box center [491, 364] width 123 height 21
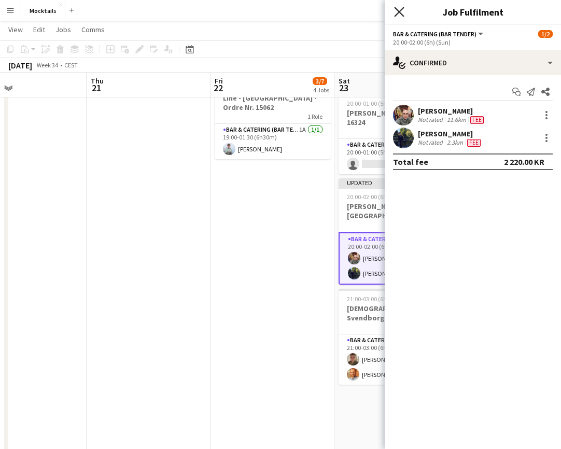
click at [401, 9] on icon "Close pop-in" at bounding box center [399, 12] width 10 height 10
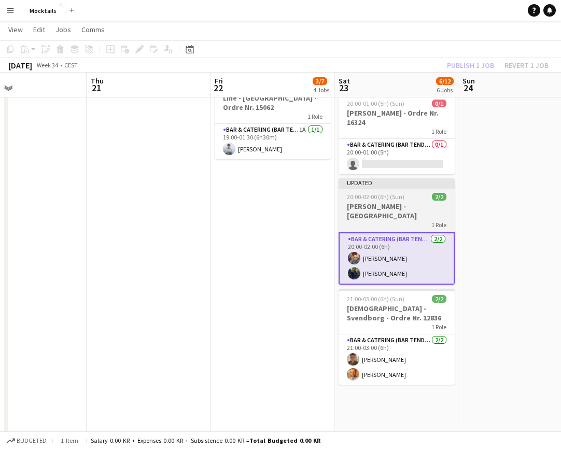
click at [389, 205] on h3 "Maria - [GEOGRAPHIC_DATA]" at bounding box center [397, 211] width 116 height 19
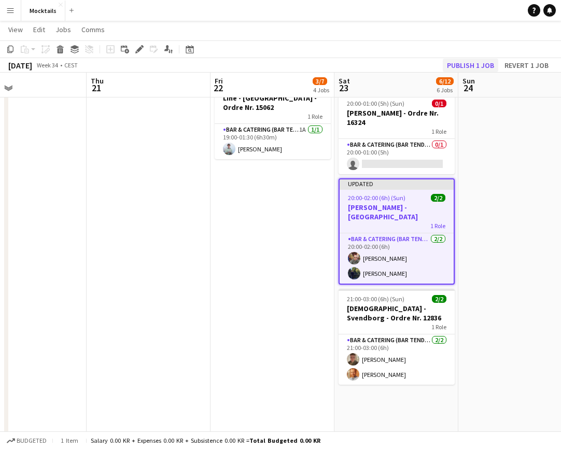
click at [480, 66] on button "Publish 1 job" at bounding box center [470, 65] width 55 height 13
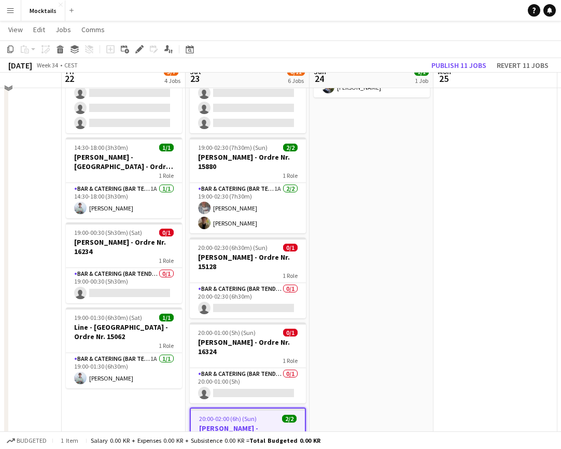
scroll to position [106, 0]
